Goal: Navigation & Orientation: Understand site structure

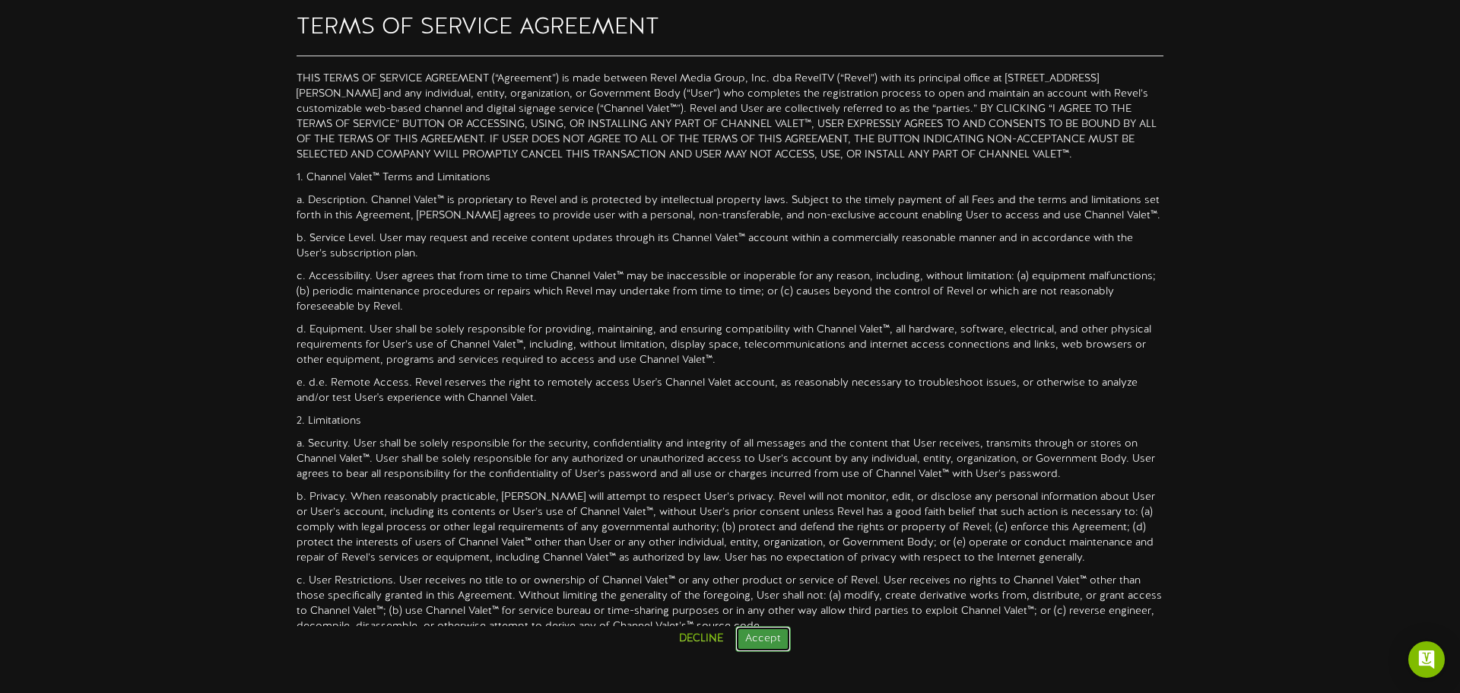
click at [755, 640] on button "Accept" at bounding box center [762, 639] width 55 height 26
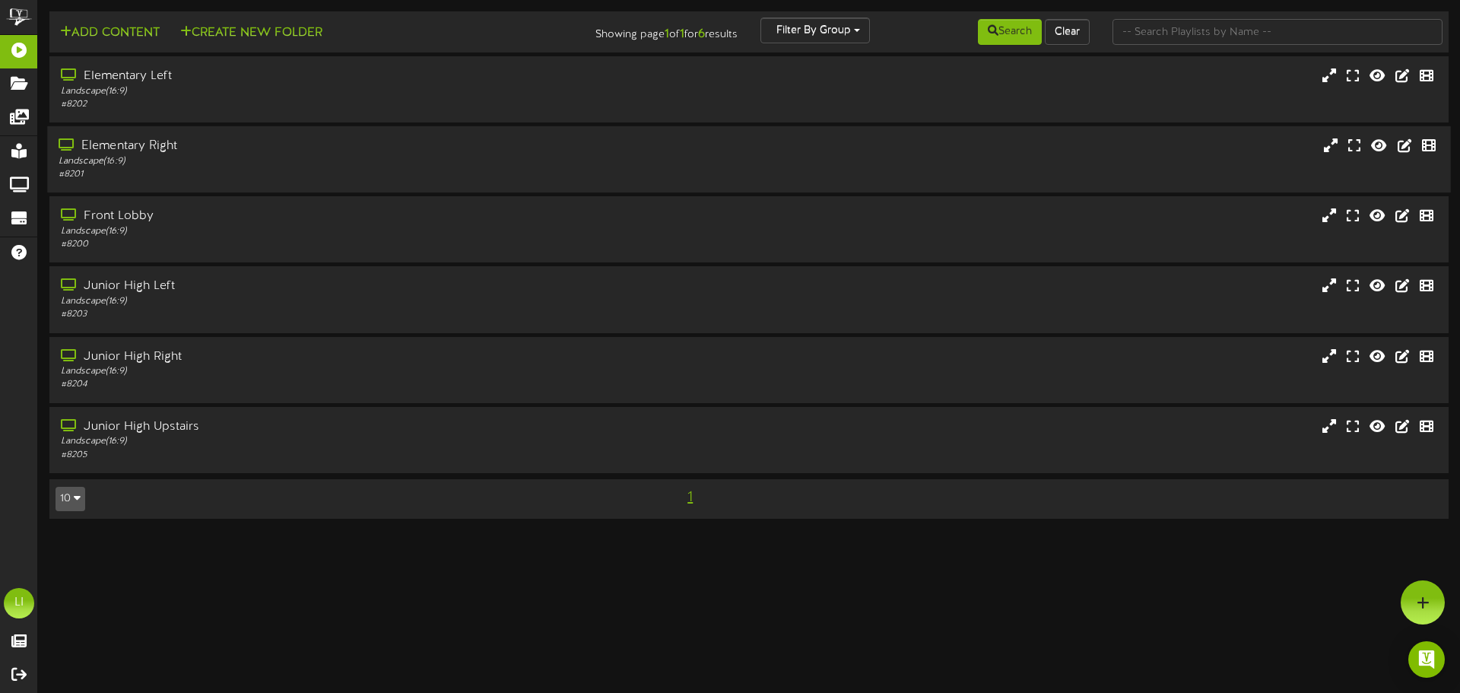
click at [244, 157] on div "Landscape ( 16:9 )" at bounding box center [340, 161] width 562 height 13
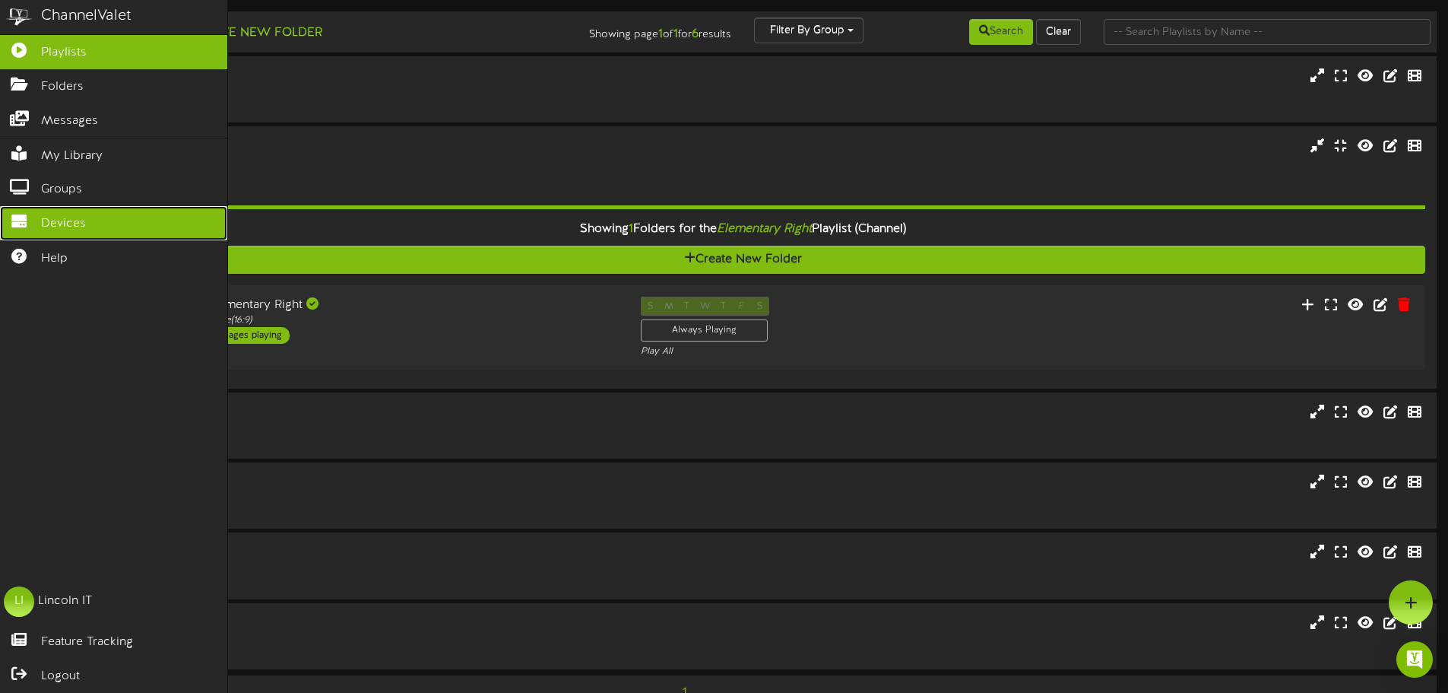
click at [74, 226] on span "Devices" at bounding box center [63, 223] width 45 height 17
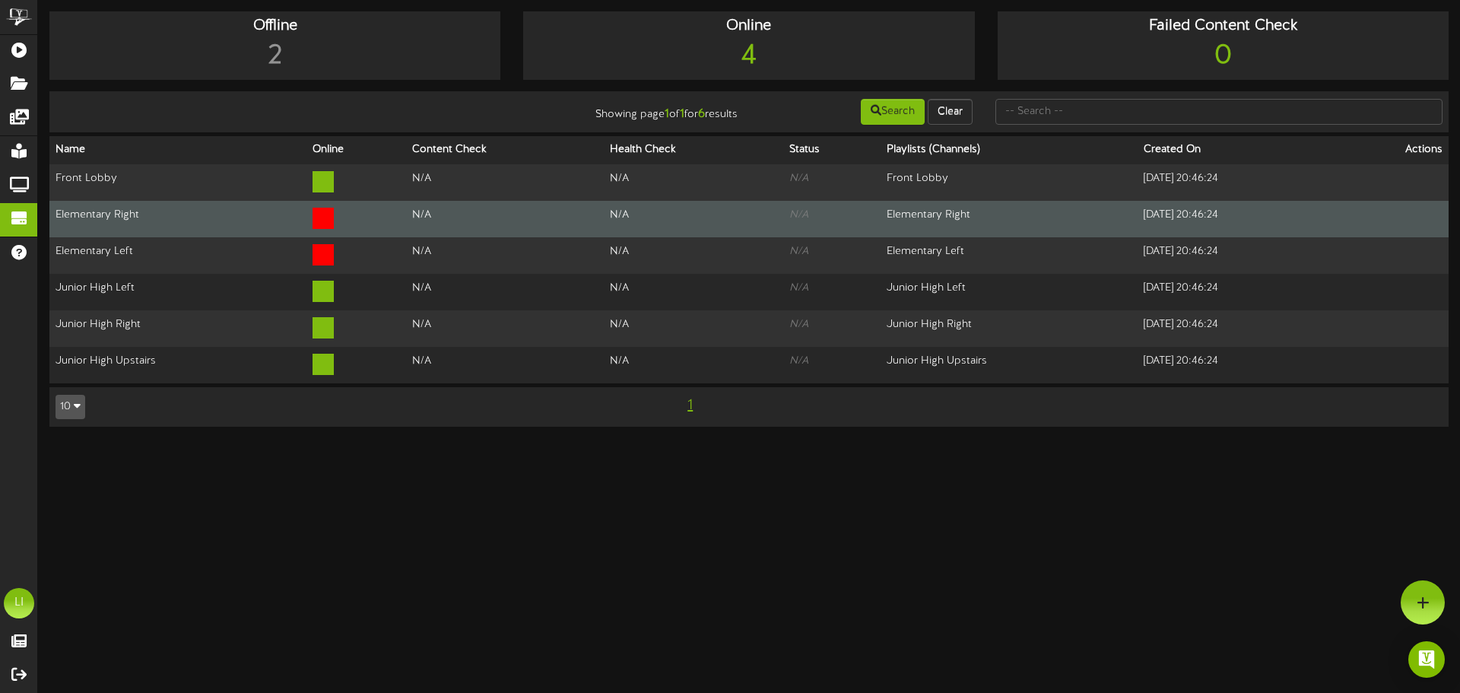
click at [155, 211] on td "Elementary Right" at bounding box center [177, 219] width 257 height 36
click at [1257, 221] on td "[DATE] 20:46:24" at bounding box center [1236, 219] width 198 height 36
click at [1412, 215] on td at bounding box center [1391, 219] width 113 height 36
click at [1415, 217] on td at bounding box center [1391, 219] width 113 height 36
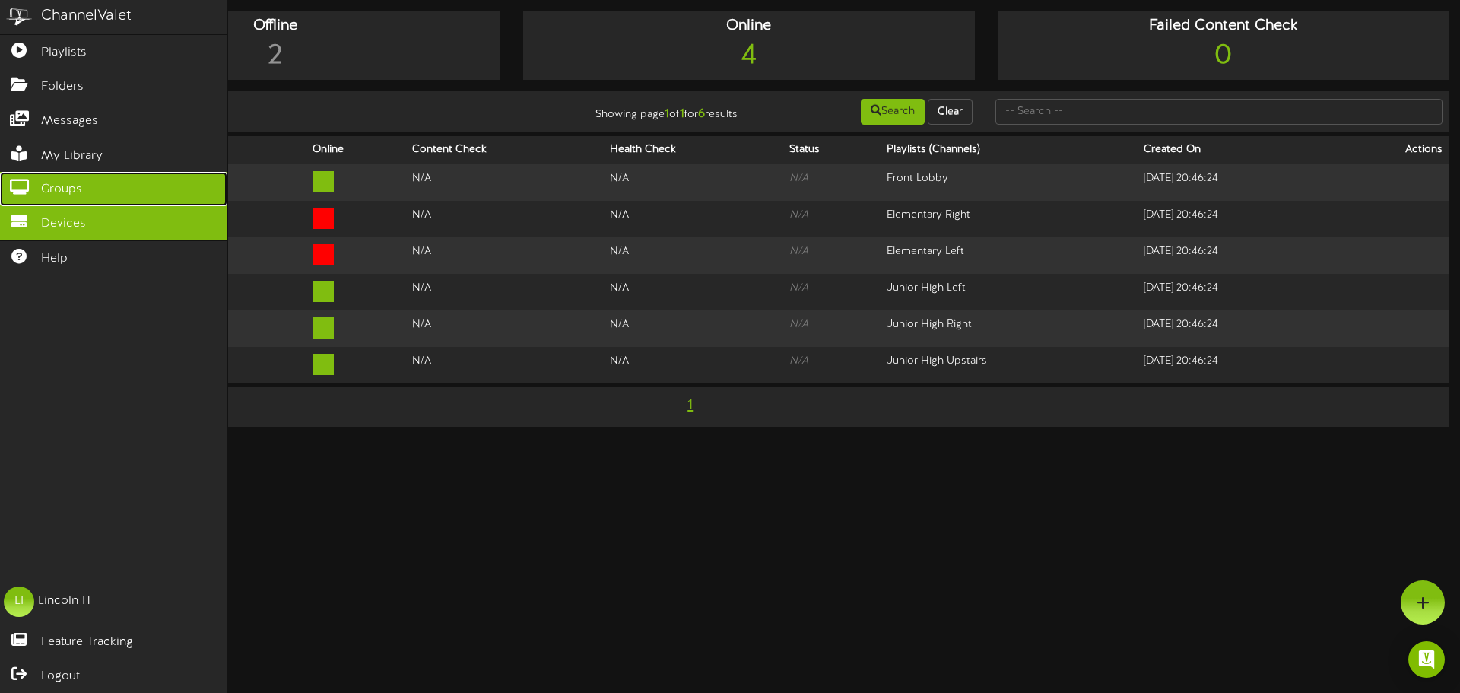
click at [87, 179] on link "Groups" at bounding box center [113, 189] width 227 height 34
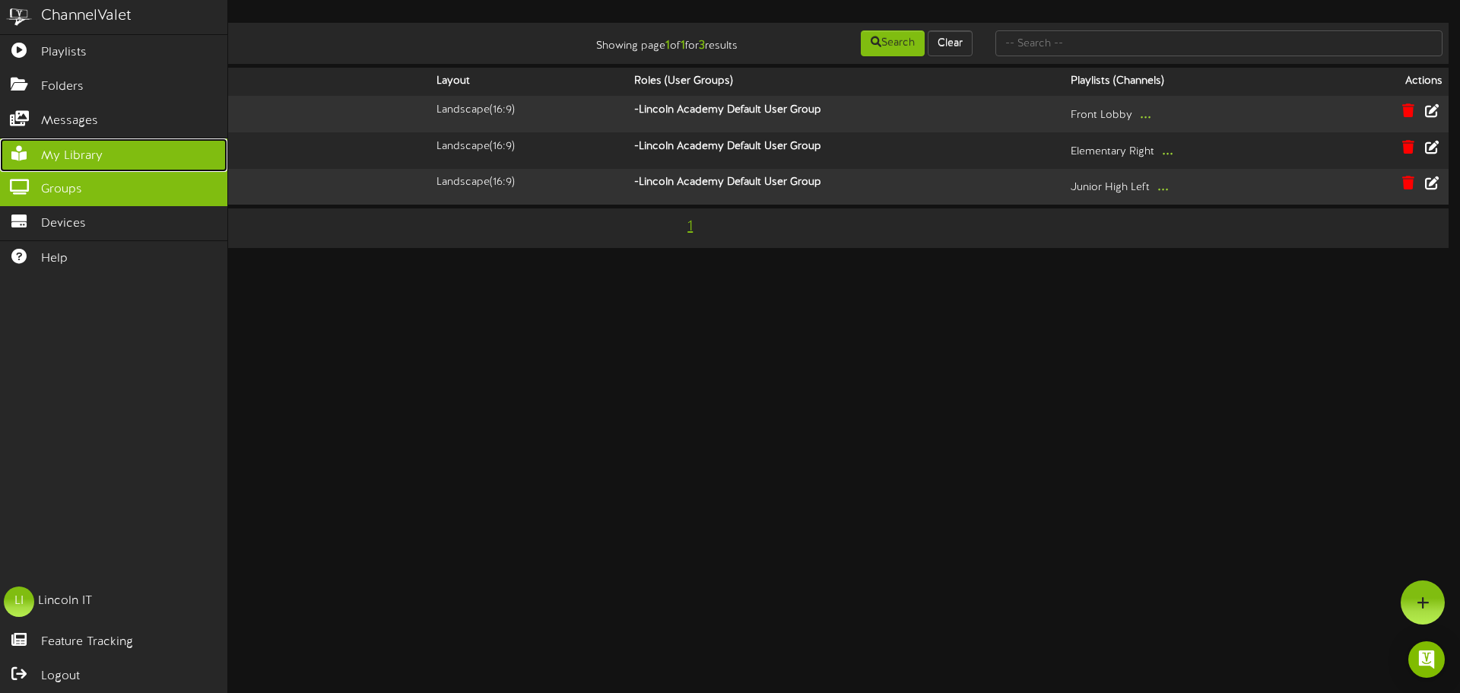
click at [99, 147] on span "My Library" at bounding box center [72, 155] width 62 height 17
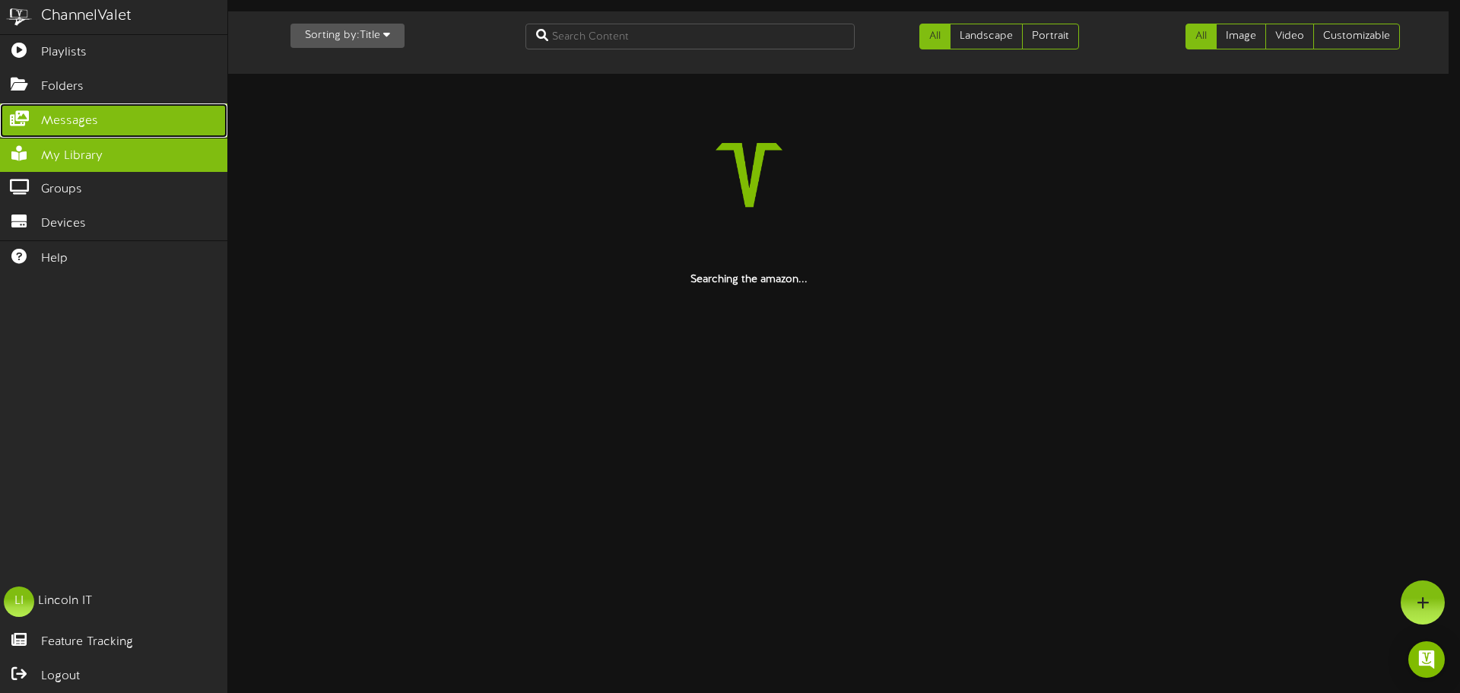
click at [100, 124] on link "Messages" at bounding box center [113, 120] width 227 height 34
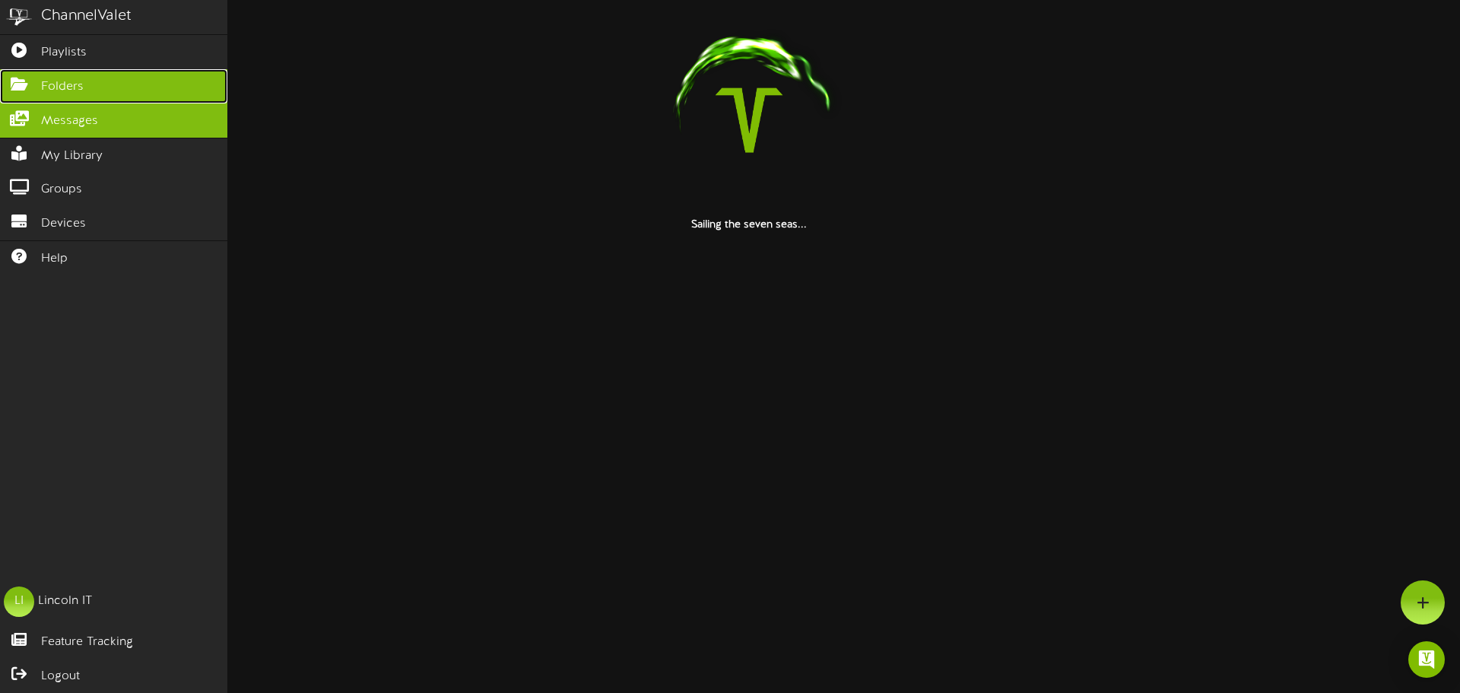
click at [96, 87] on link "Folders" at bounding box center [113, 86] width 227 height 34
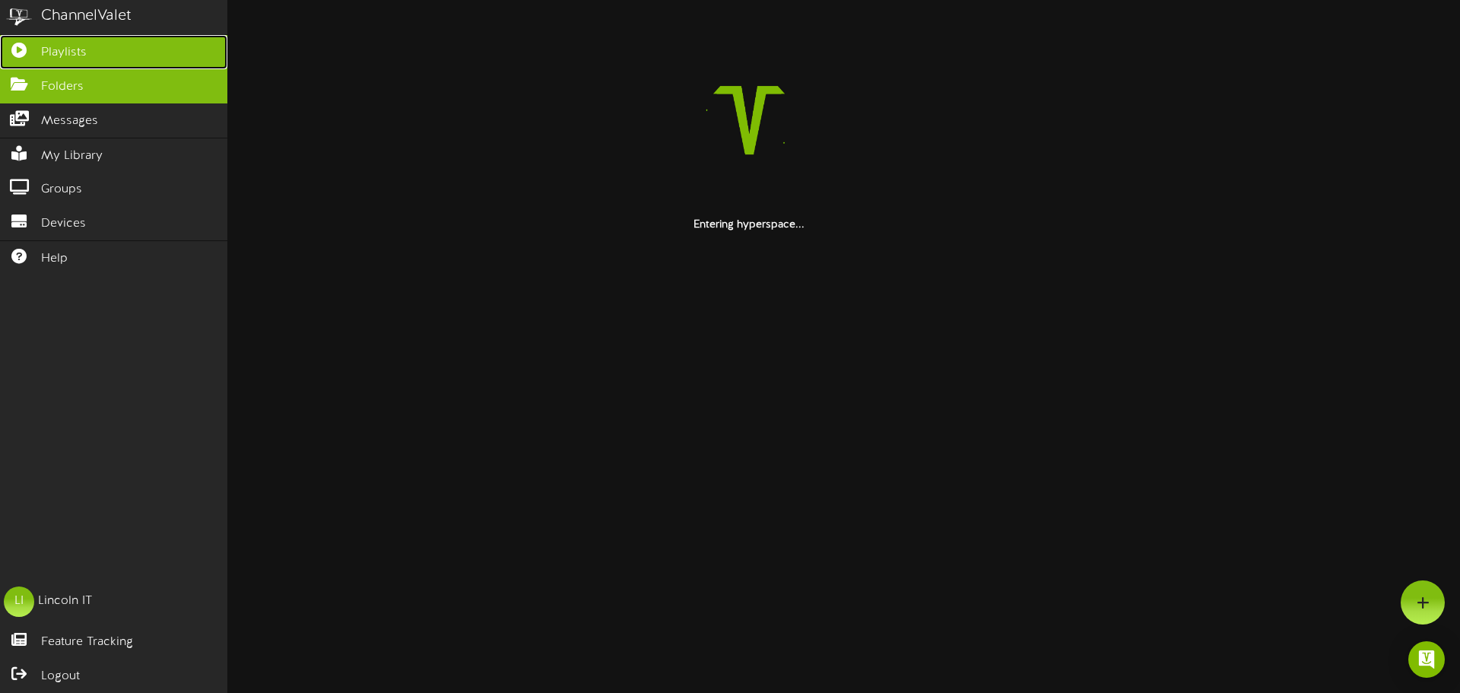
click at [100, 63] on link "Playlists" at bounding box center [113, 52] width 227 height 34
